Goal: Check status: Check status

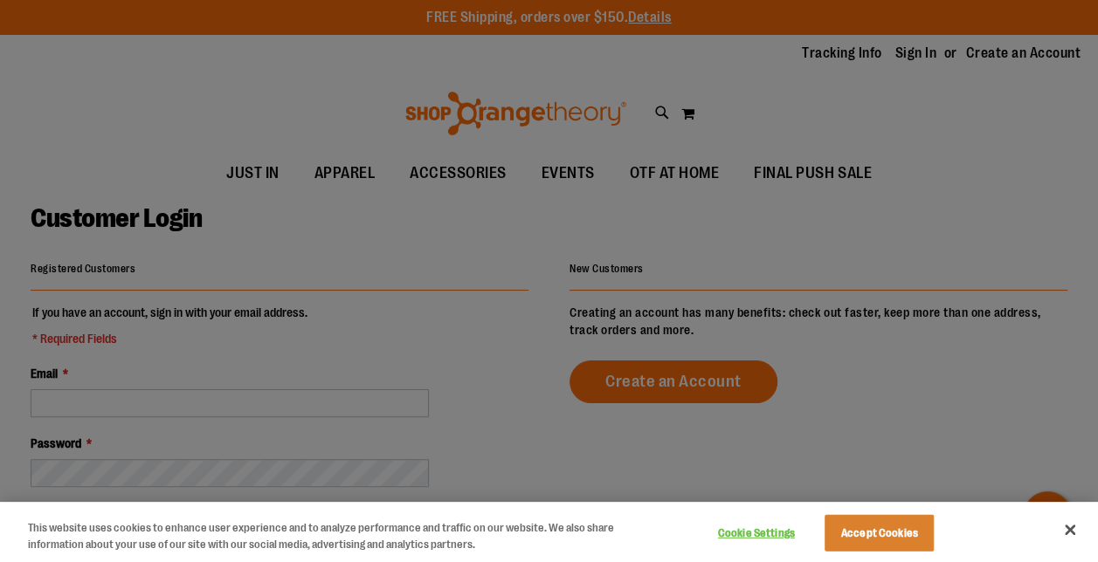
click at [518, 227] on div at bounding box center [549, 281] width 1098 height 562
click at [1068, 523] on button "Close" at bounding box center [1069, 530] width 38 height 38
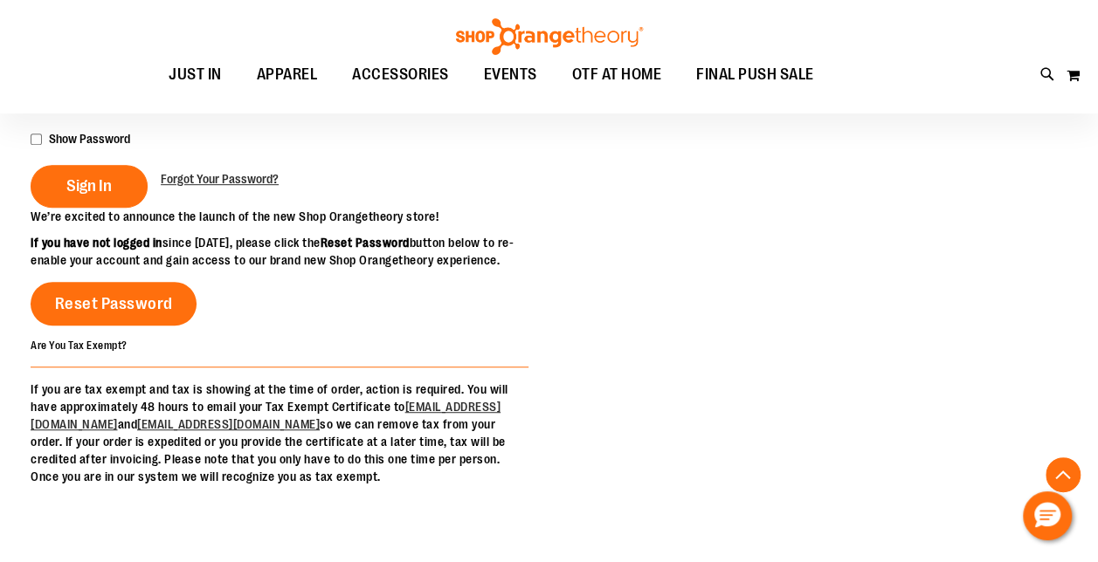
scroll to position [296, 0]
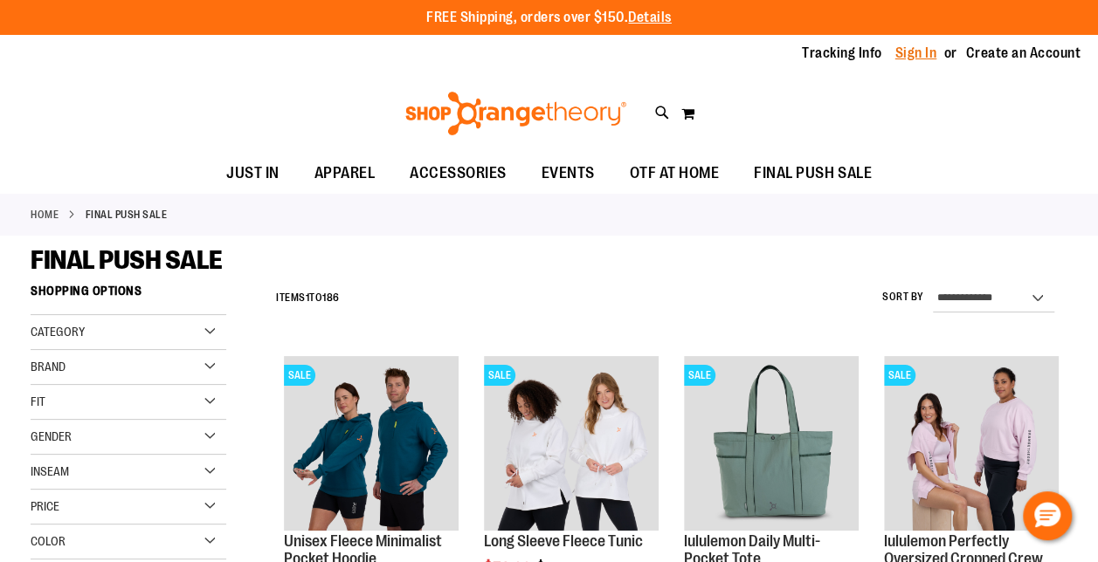
click at [914, 51] on link "Sign In" at bounding box center [916, 53] width 42 height 19
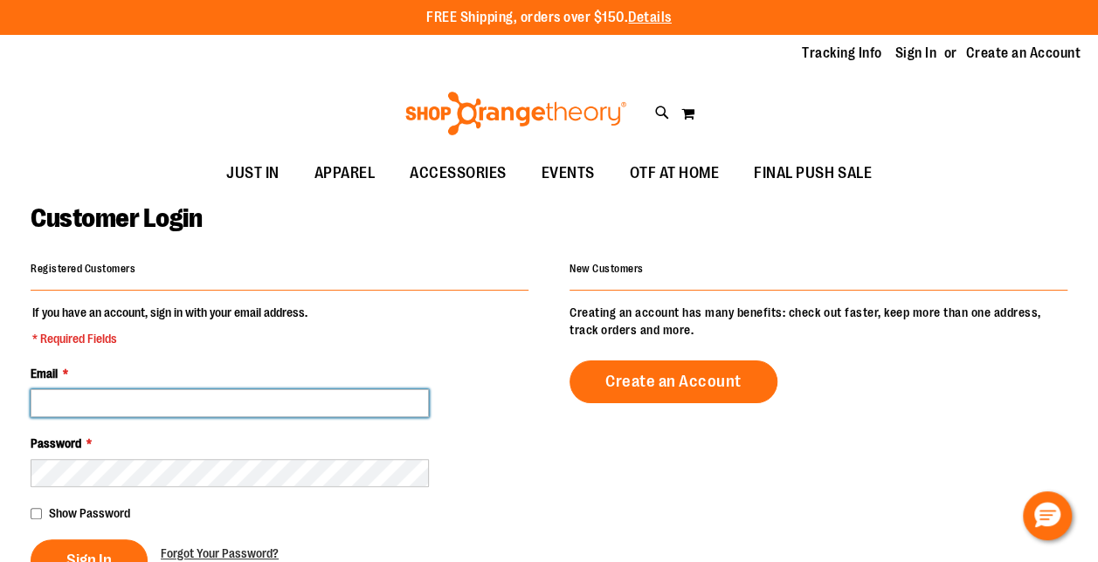
click at [158, 396] on input "Email *" at bounding box center [230, 403] width 398 height 28
type input "**********"
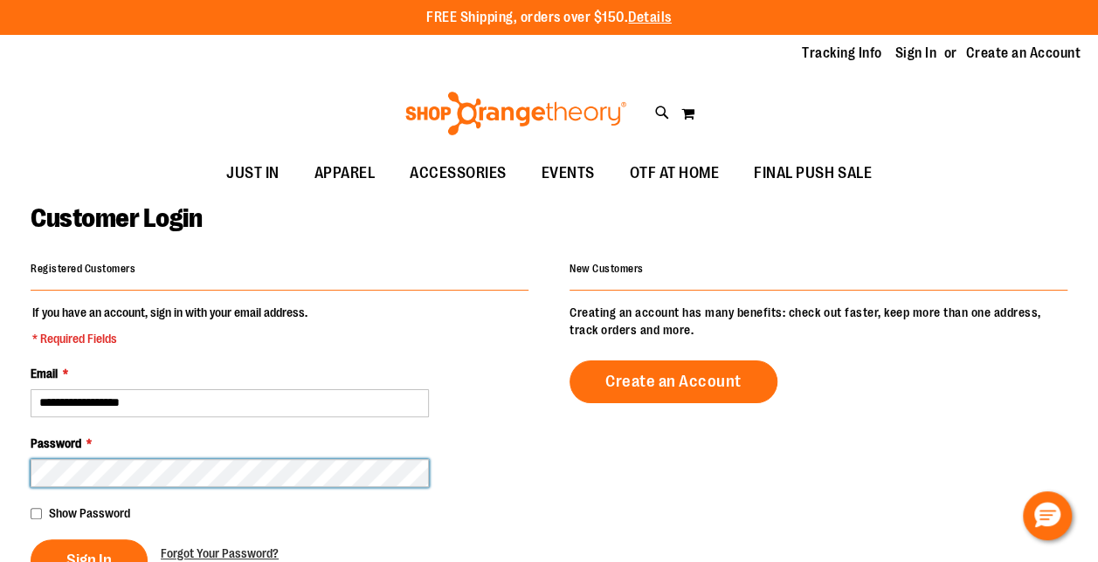
click at [31, 540] on button "Sign In" at bounding box center [89, 561] width 117 height 43
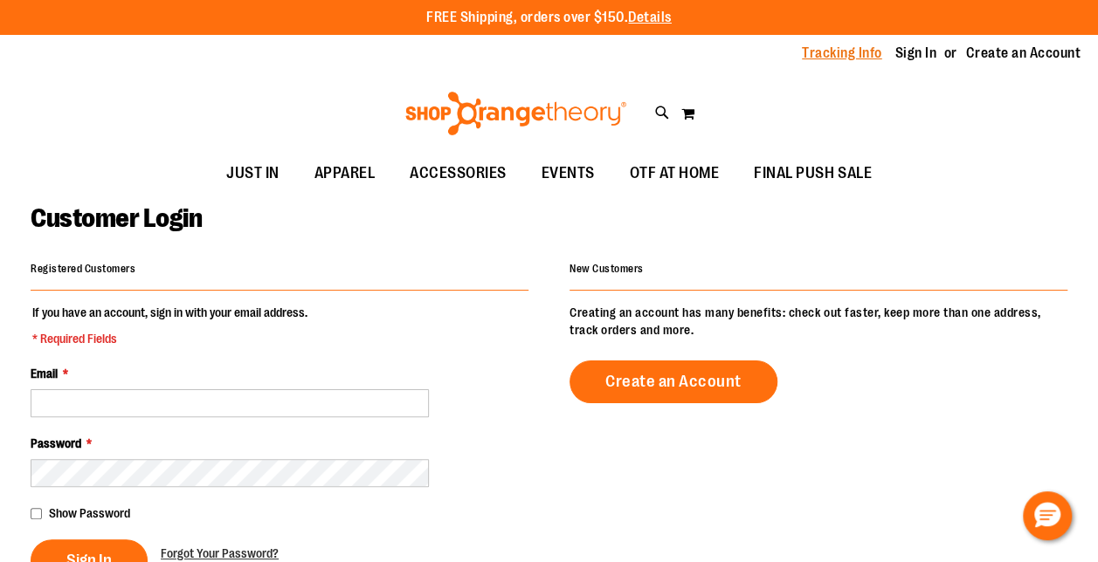
click at [835, 51] on link "Tracking Info" at bounding box center [842, 53] width 80 height 19
